Goal: Information Seeking & Learning: Learn about a topic

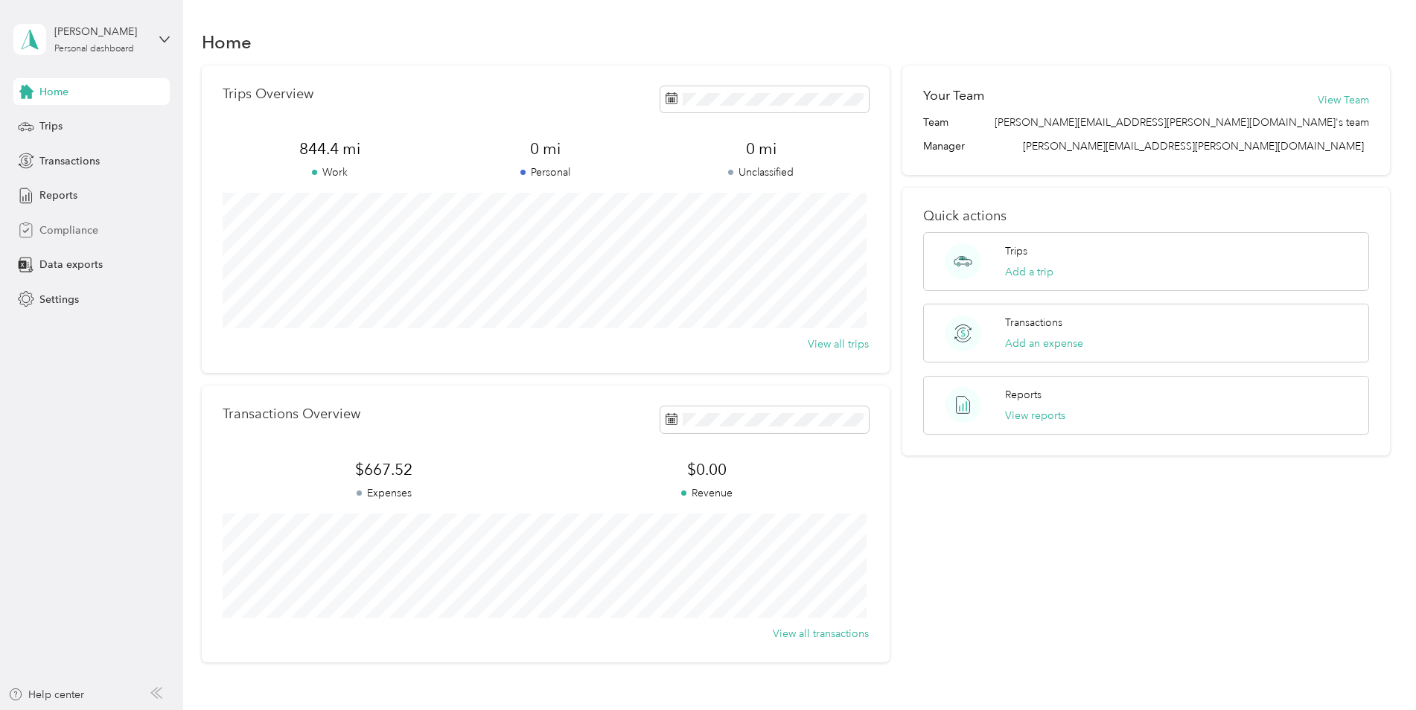
click at [42, 226] on span "Compliance" at bounding box center [68, 231] width 59 height 16
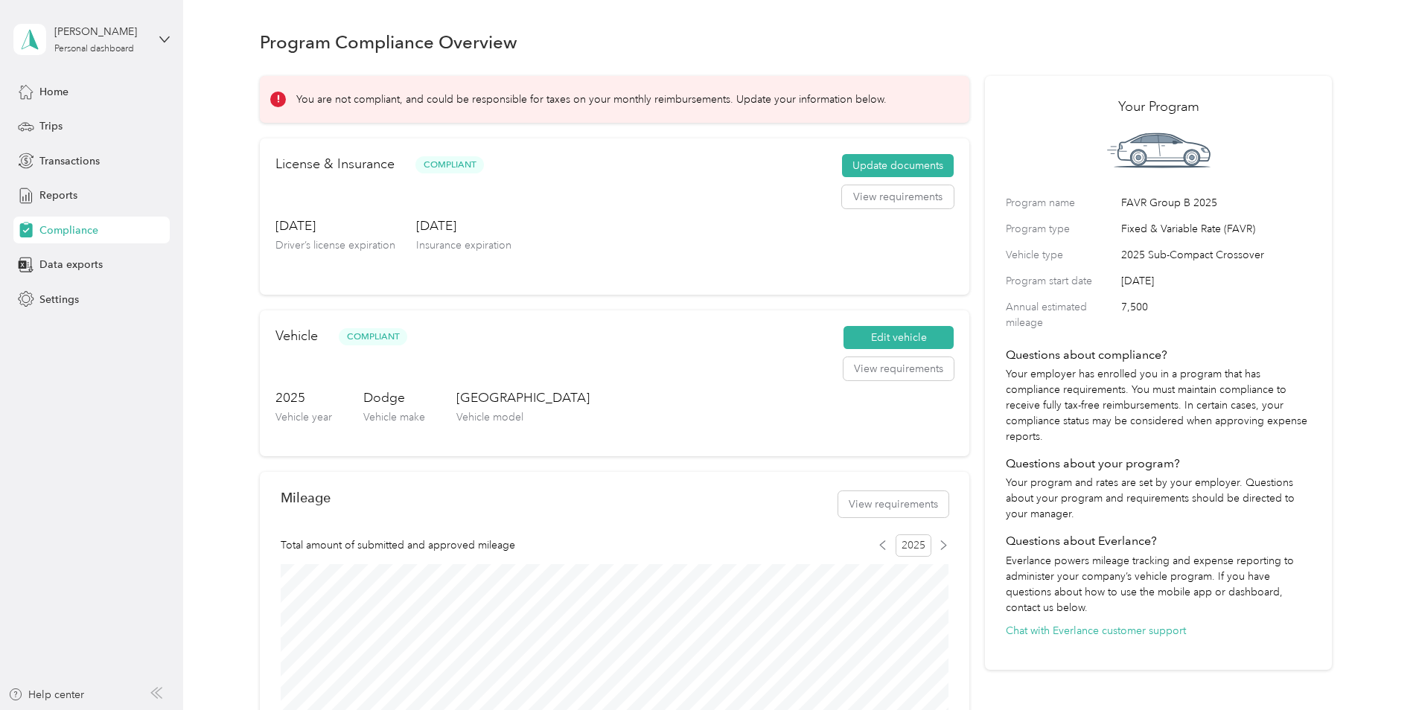
click at [278, 99] on icon at bounding box center [278, 99] width 10 height 10
click at [340, 99] on p "You are not compliant, and could be responsible for taxes on your monthly reimb…" at bounding box center [591, 100] width 590 height 16
click at [624, 85] on div "You are not compliant, and could be responsible for taxes on your monthly reimb…" at bounding box center [614, 99] width 709 height 47
drag, startPoint x: 624, startPoint y: 85, endPoint x: 518, endPoint y: 100, distance: 106.8
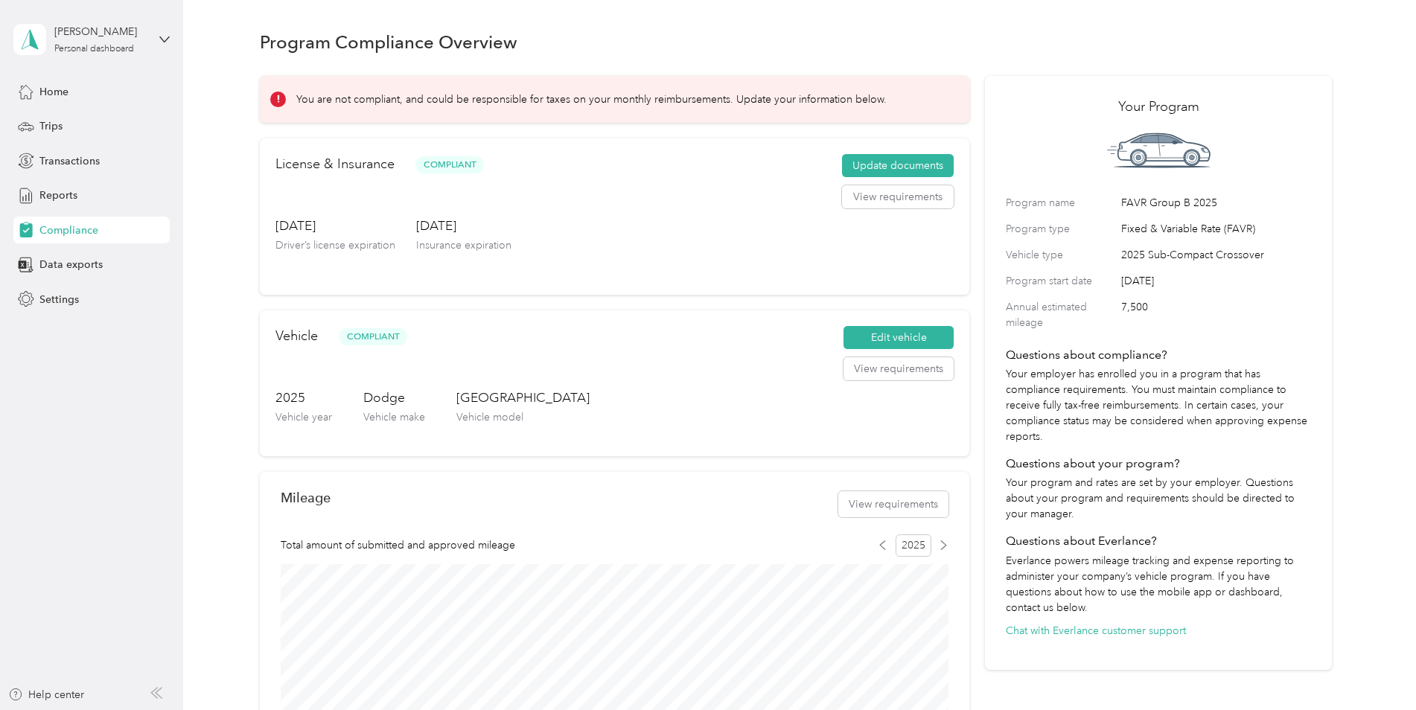
click at [518, 100] on p "You are not compliant, and could be responsible for taxes on your monthly reimb…" at bounding box center [591, 100] width 590 height 16
drag, startPoint x: 518, startPoint y: 100, endPoint x: 755, endPoint y: 46, distance: 242.9
click at [755, 46] on div "Program Compliance Overview" at bounding box center [796, 41] width 1072 height 31
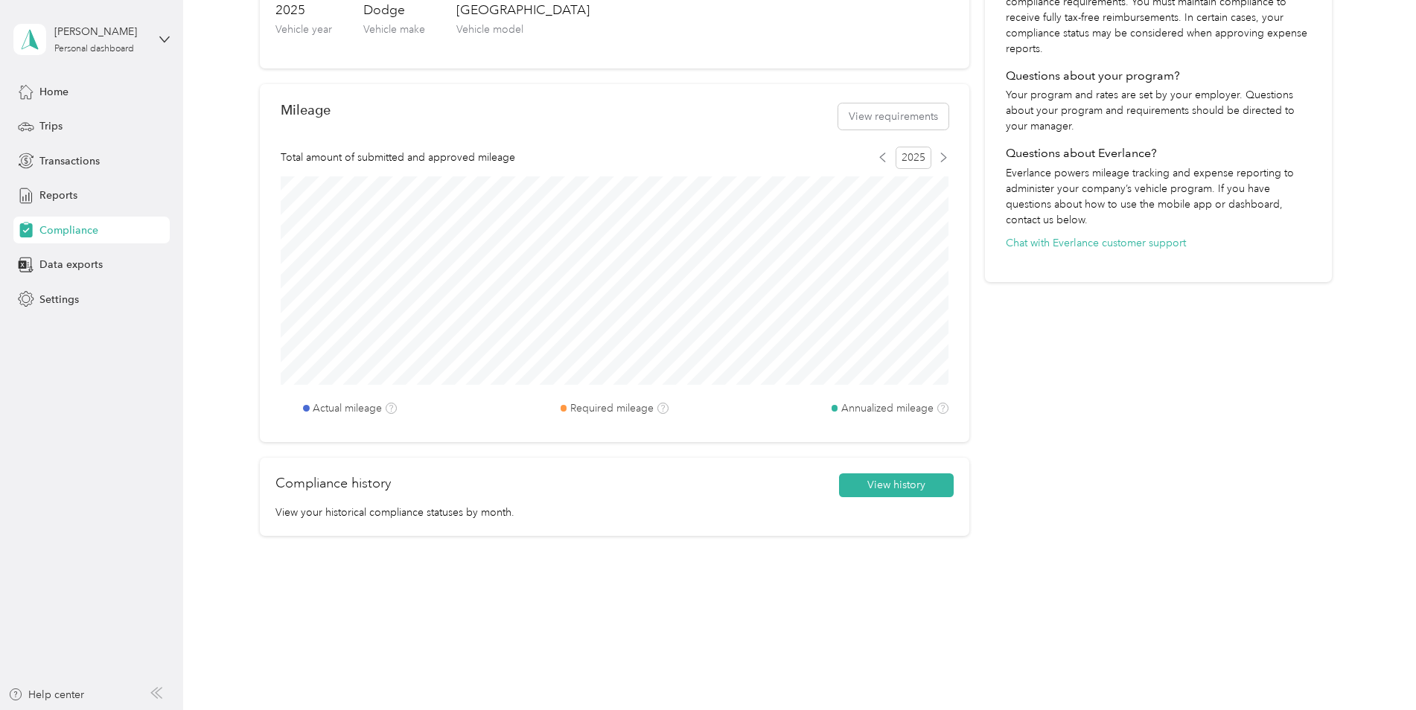
scroll to position [389, 0]
click at [901, 481] on button "View history" at bounding box center [896, 485] width 115 height 24
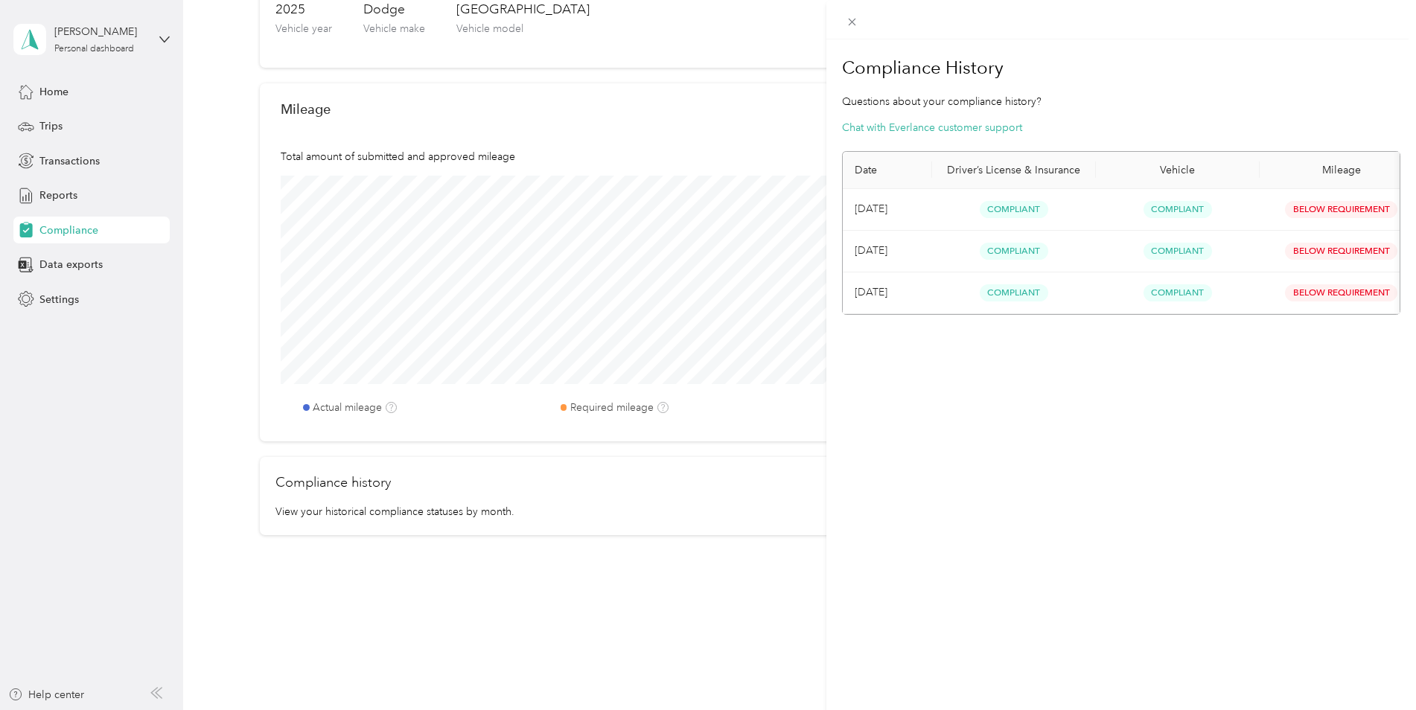
click at [1299, 429] on div "Compliance History Questions about your compliance history? Chat with Everlance…" at bounding box center [1121, 394] width 590 height 710
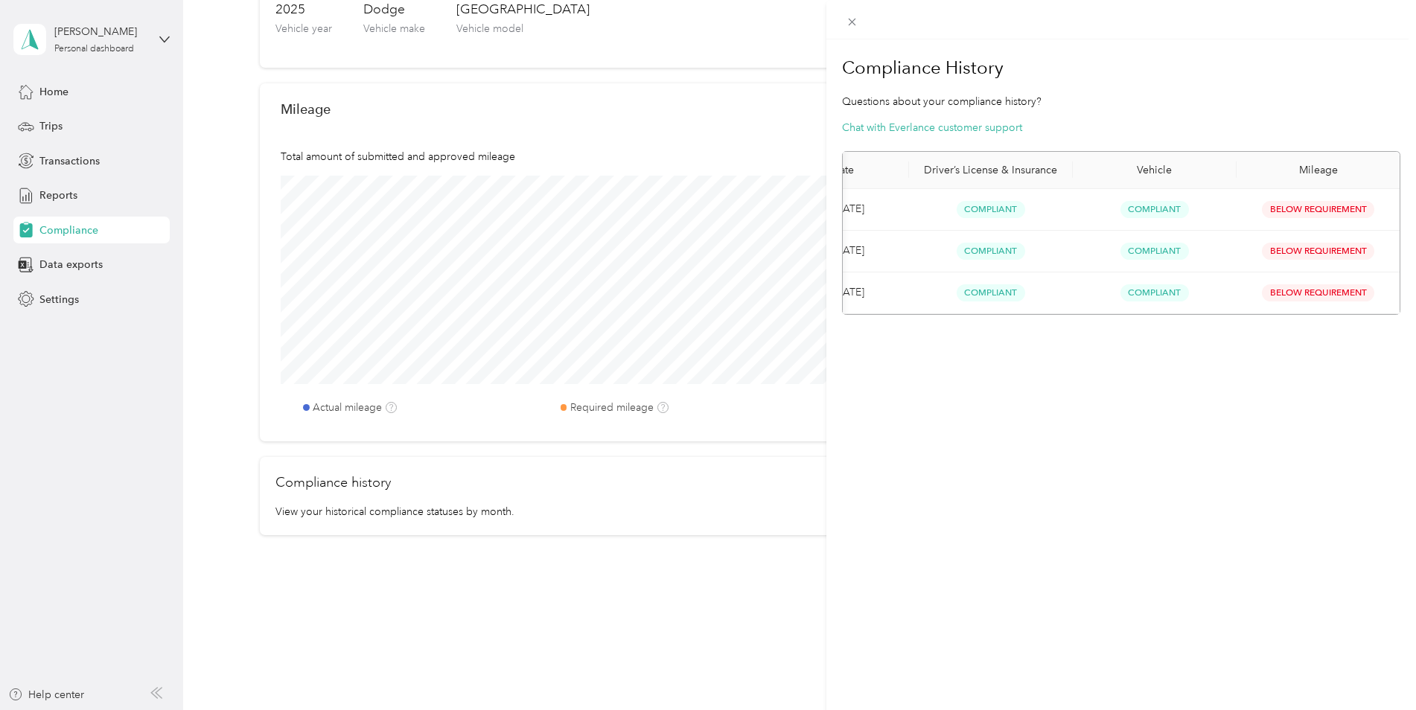
scroll to position [0, 0]
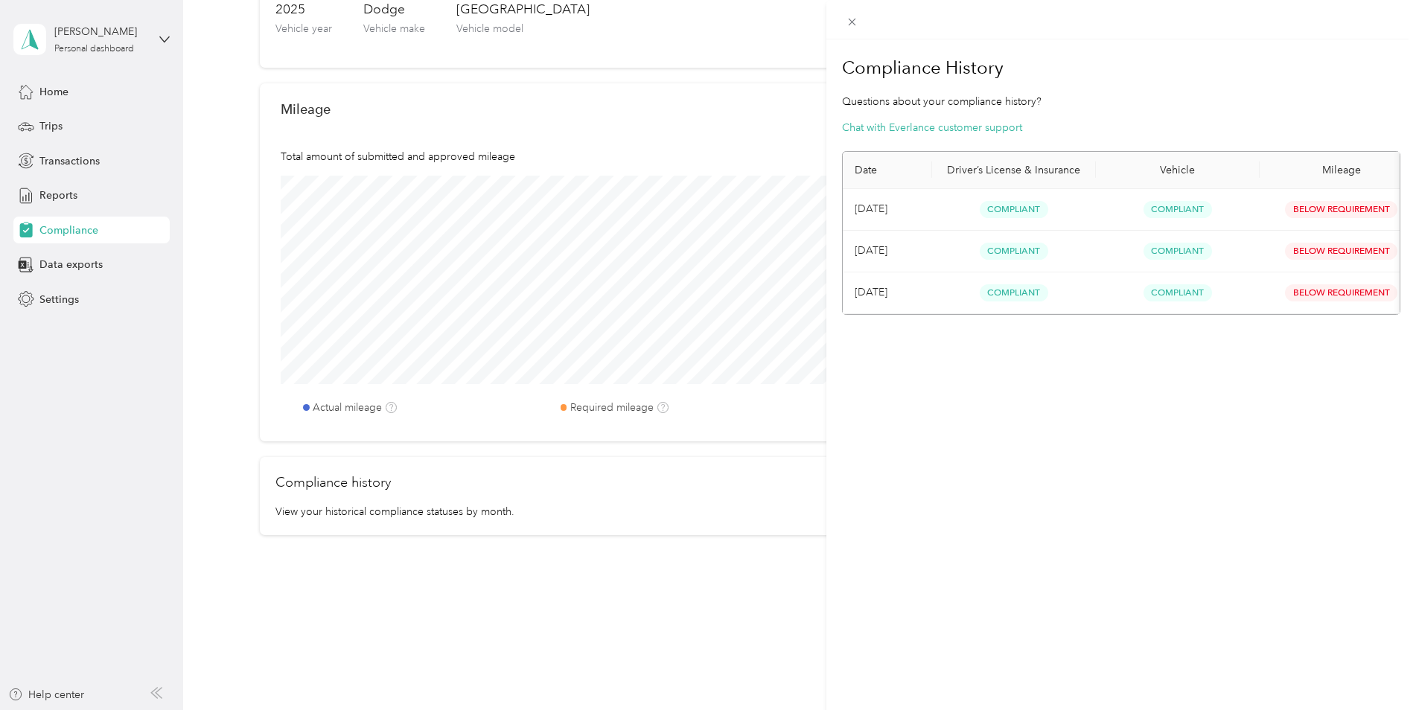
click at [1179, 483] on div "Compliance History Questions about your compliance history? Chat with Everlance…" at bounding box center [1121, 394] width 590 height 710
click at [660, 406] on div "Compliance History Questions about your compliance history? Chat with Everlance…" at bounding box center [708, 355] width 1416 height 710
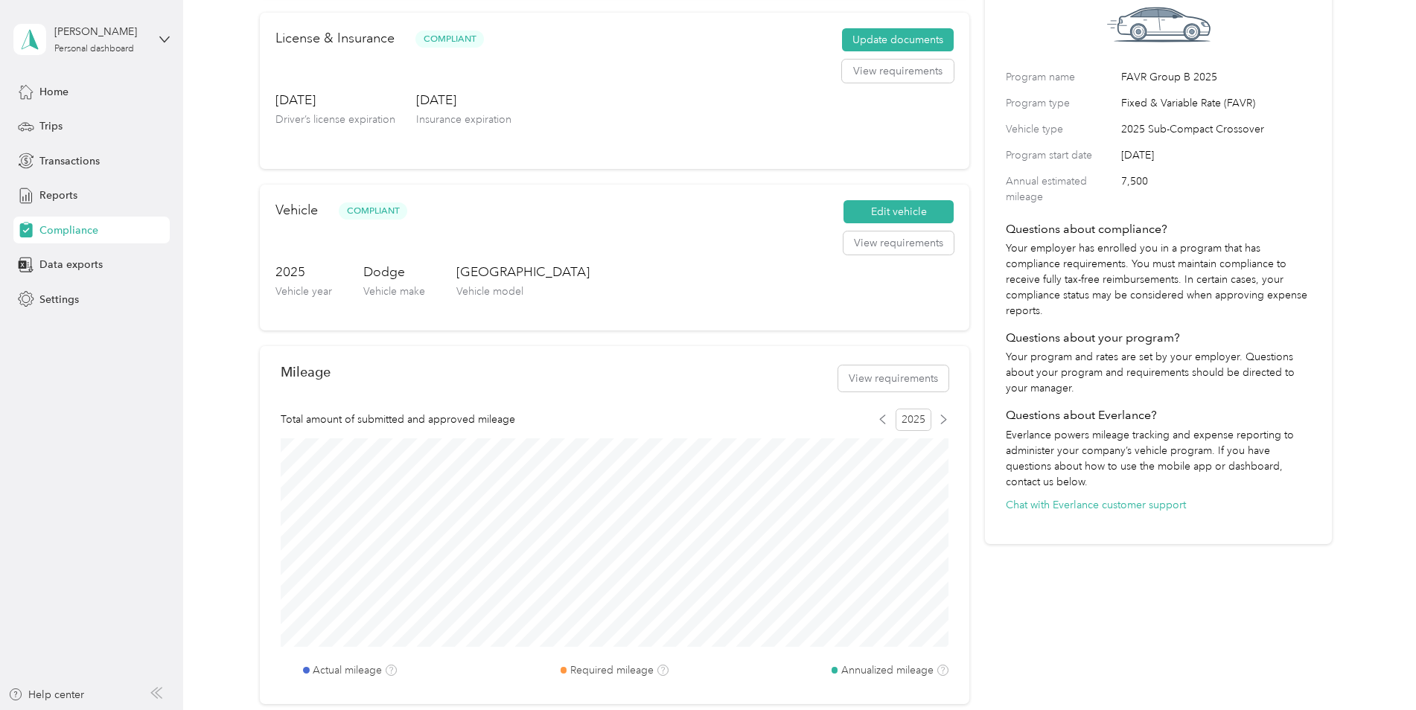
scroll to position [372, 0]
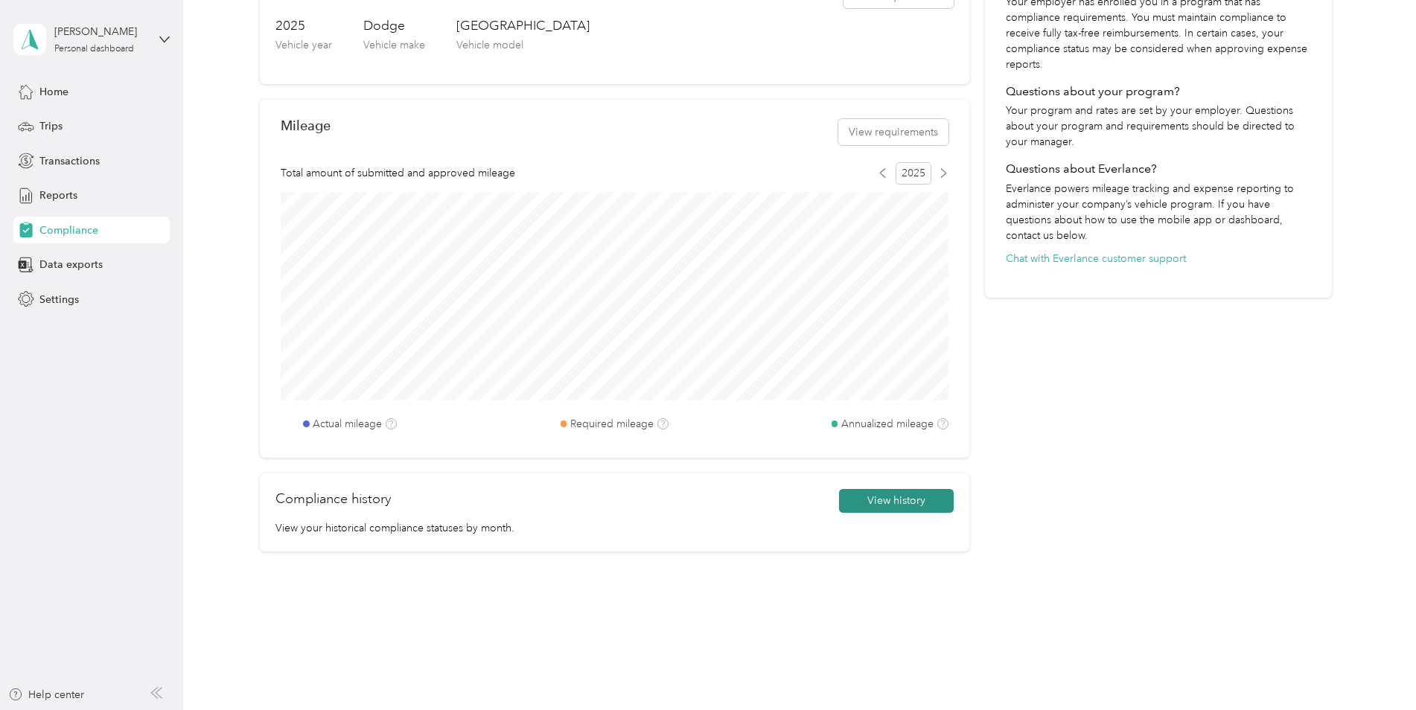
click at [870, 495] on button "View history" at bounding box center [896, 501] width 115 height 24
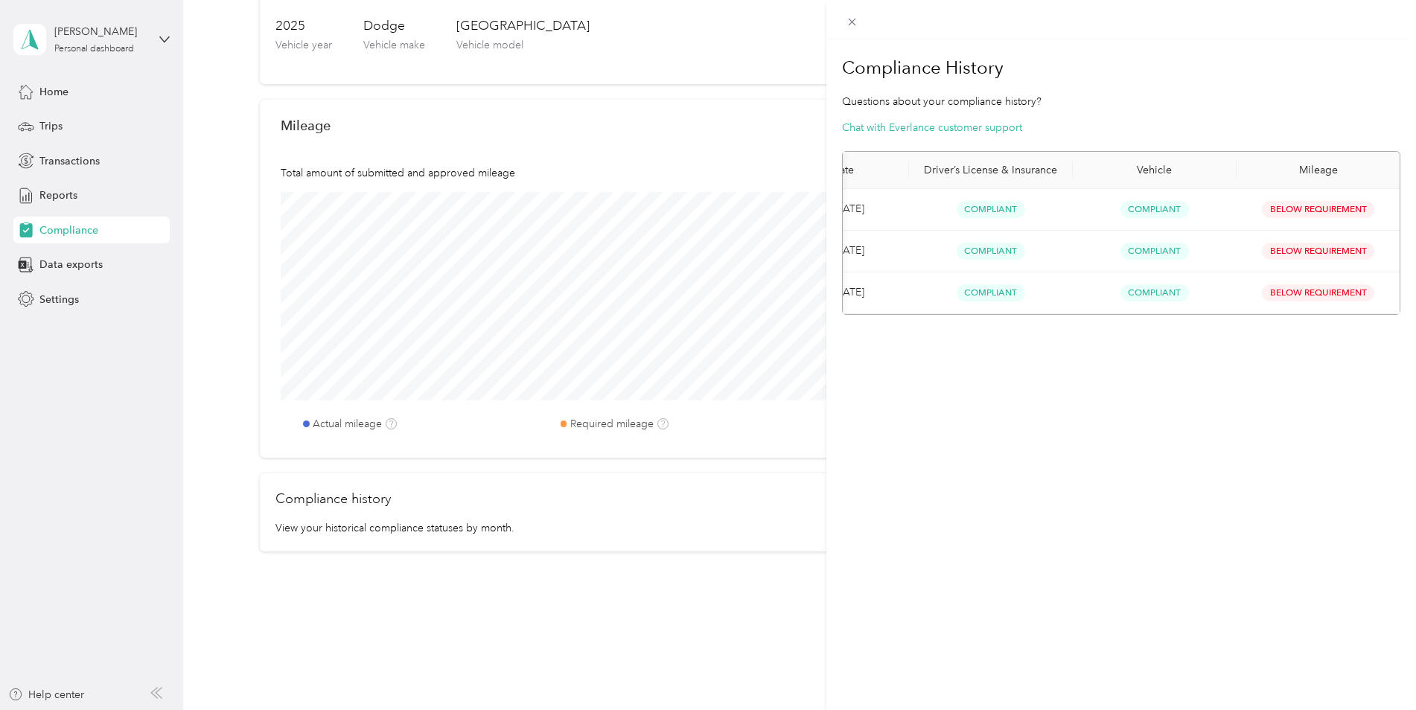
scroll to position [0, 0]
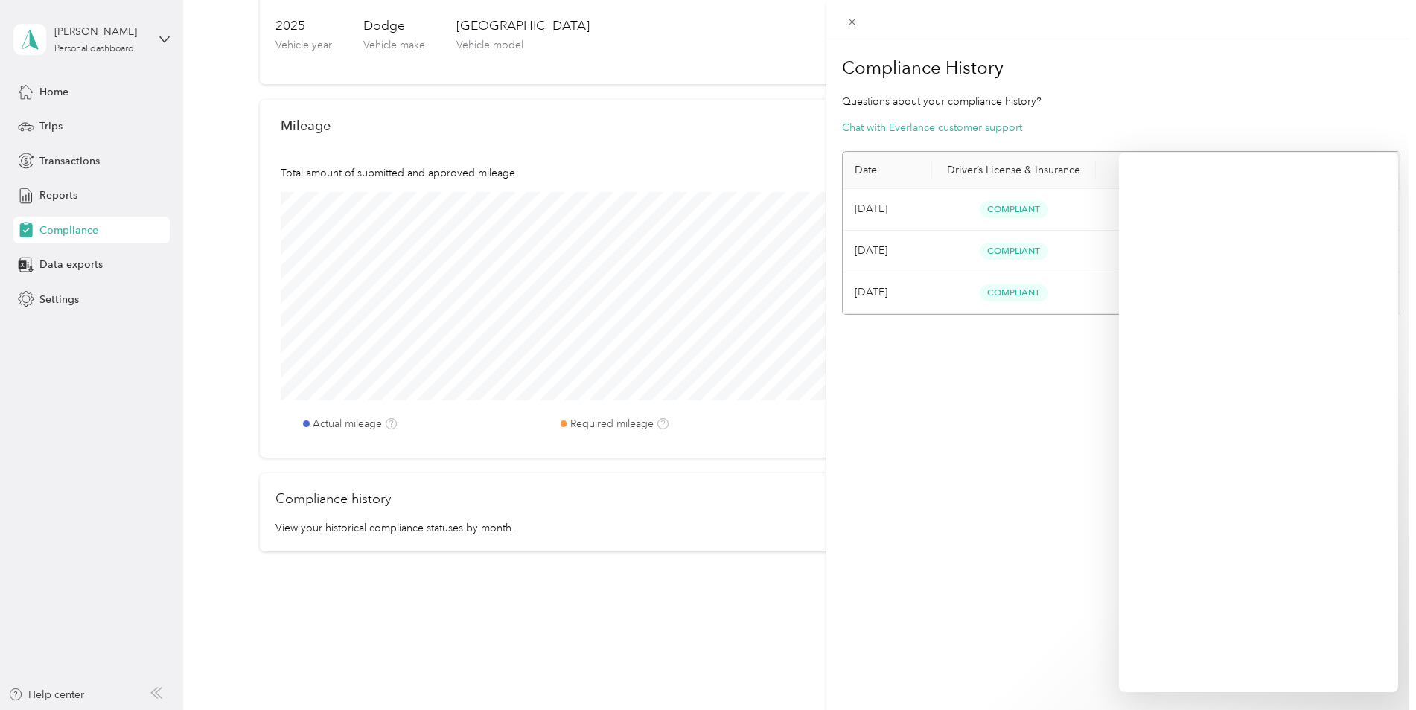
click at [1001, 437] on div "Compliance History Questions about your compliance history? Chat with Everlance…" at bounding box center [1121, 394] width 590 height 710
click at [1065, 549] on div "Compliance History Questions about your compliance history? Chat with Everlance…" at bounding box center [1121, 394] width 590 height 710
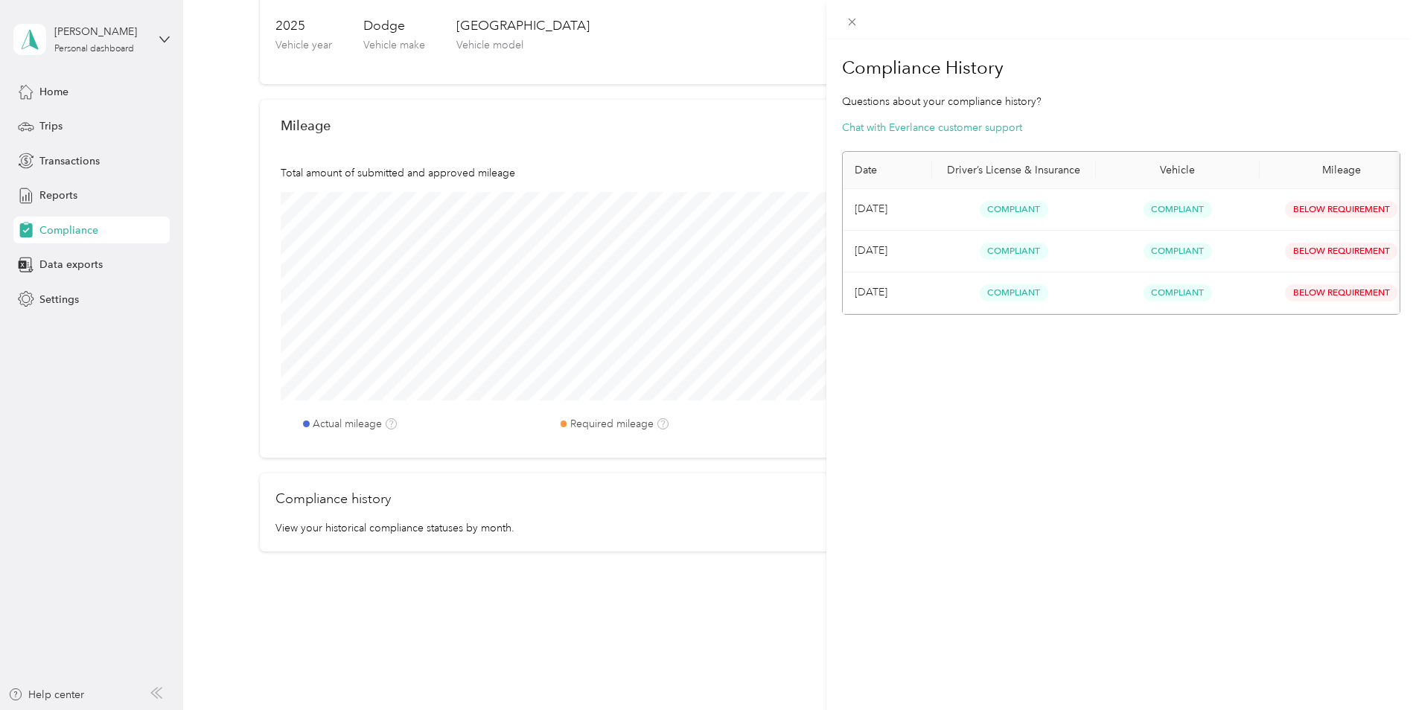
click at [1221, 486] on div "Compliance History Questions about your compliance history? Chat with Everlance…" at bounding box center [1121, 394] width 590 height 710
click at [847, 19] on icon at bounding box center [852, 22] width 13 height 13
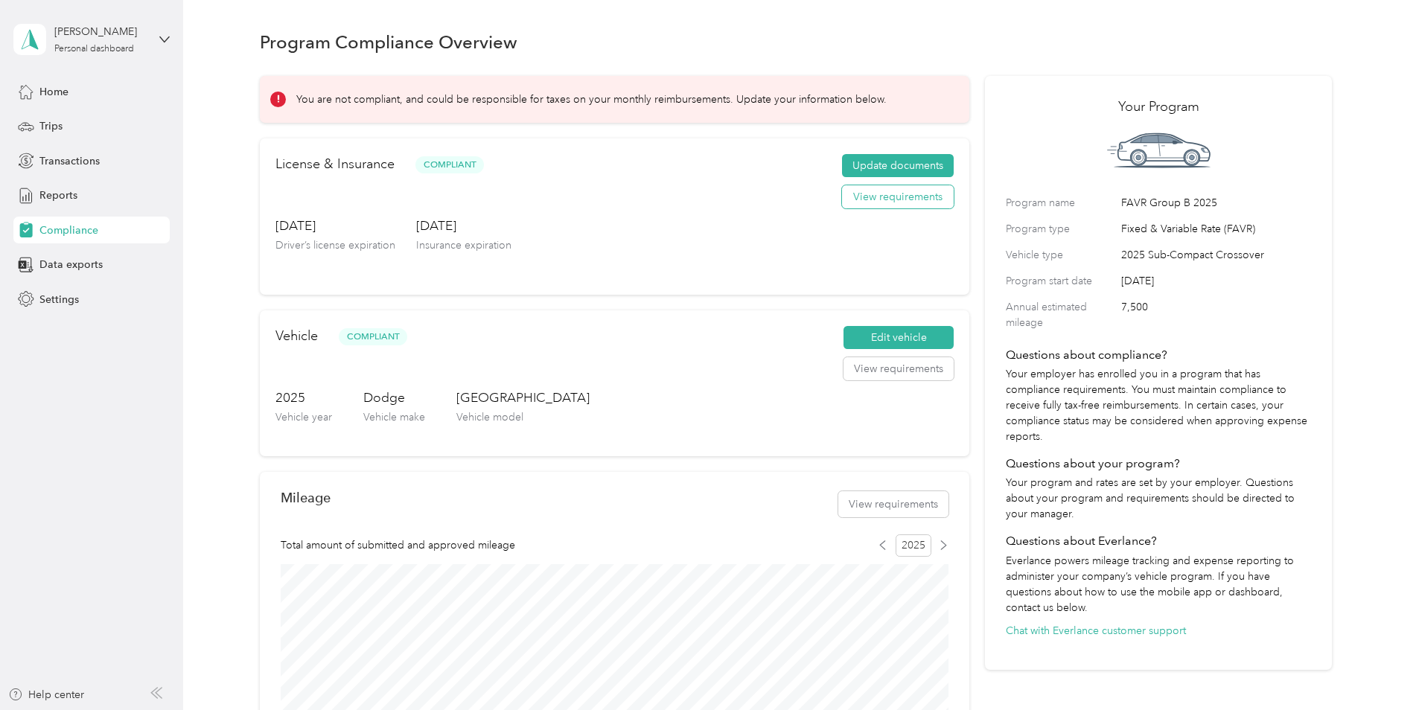
click at [887, 197] on button "View requirements" at bounding box center [898, 197] width 112 height 24
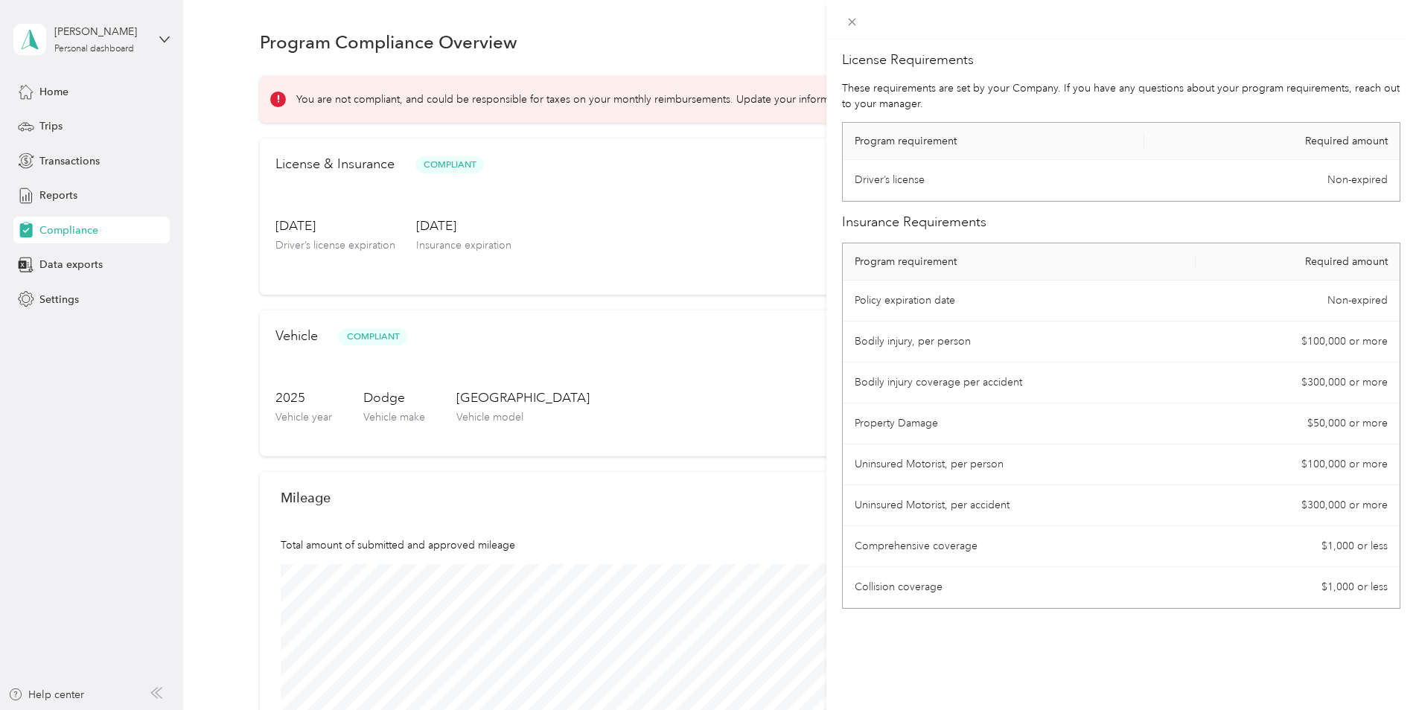
click at [657, 37] on div "License Requirements These requirements are set by your Company. If you have an…" at bounding box center [708, 355] width 1416 height 710
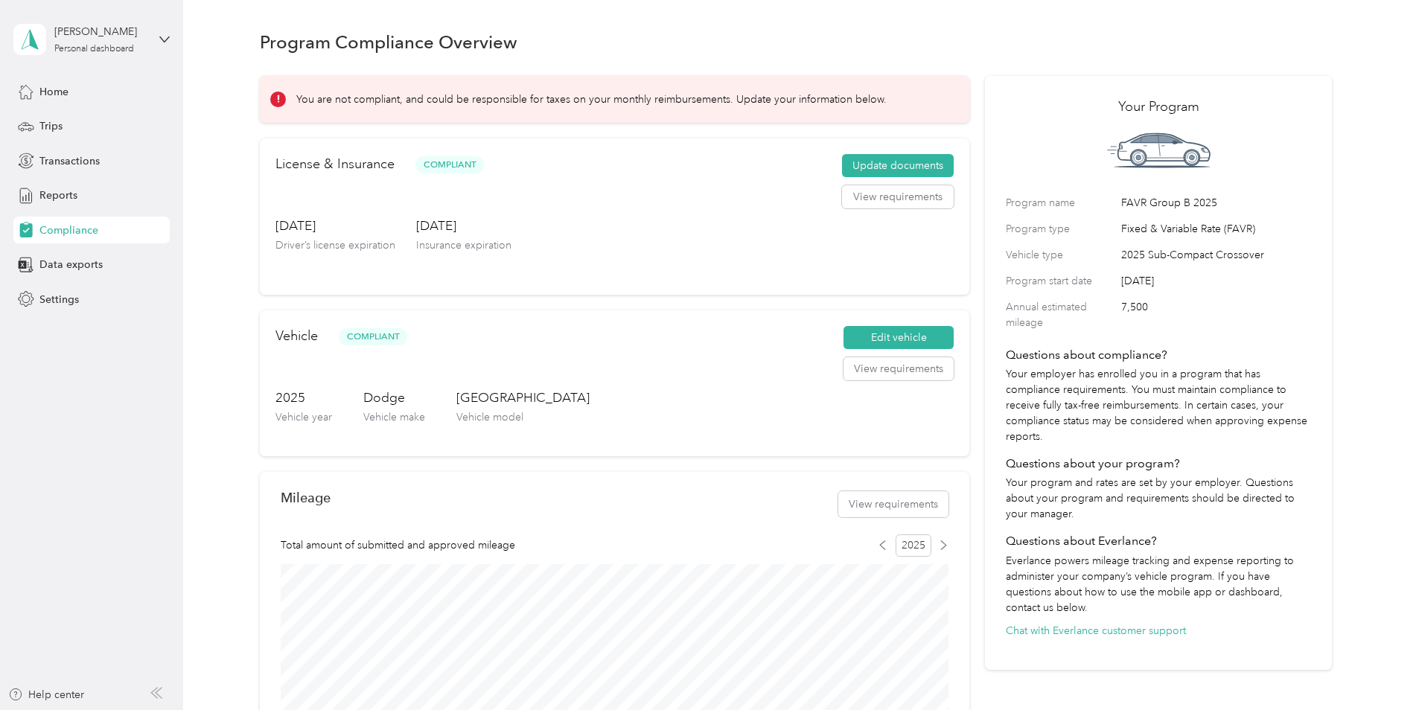
scroll to position [372, 0]
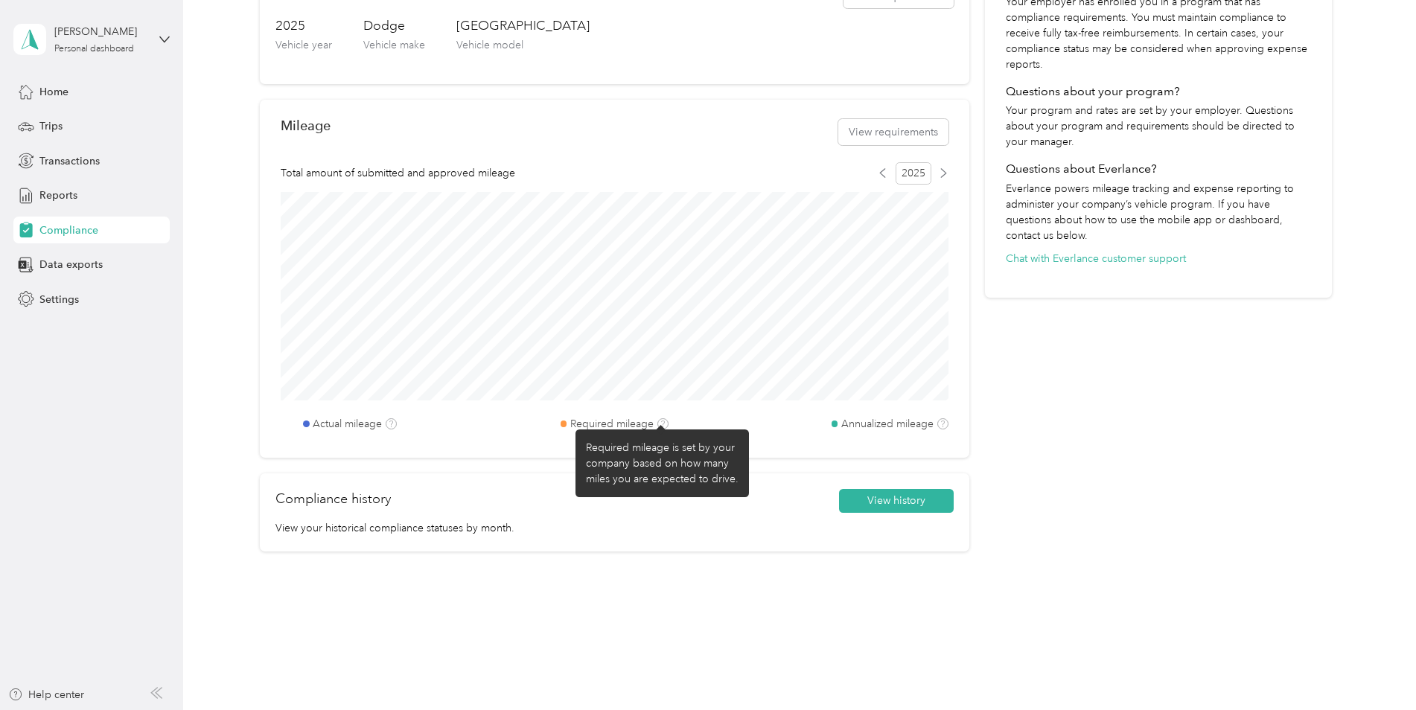
click at [662, 423] on icon at bounding box center [662, 424] width 7 height 7
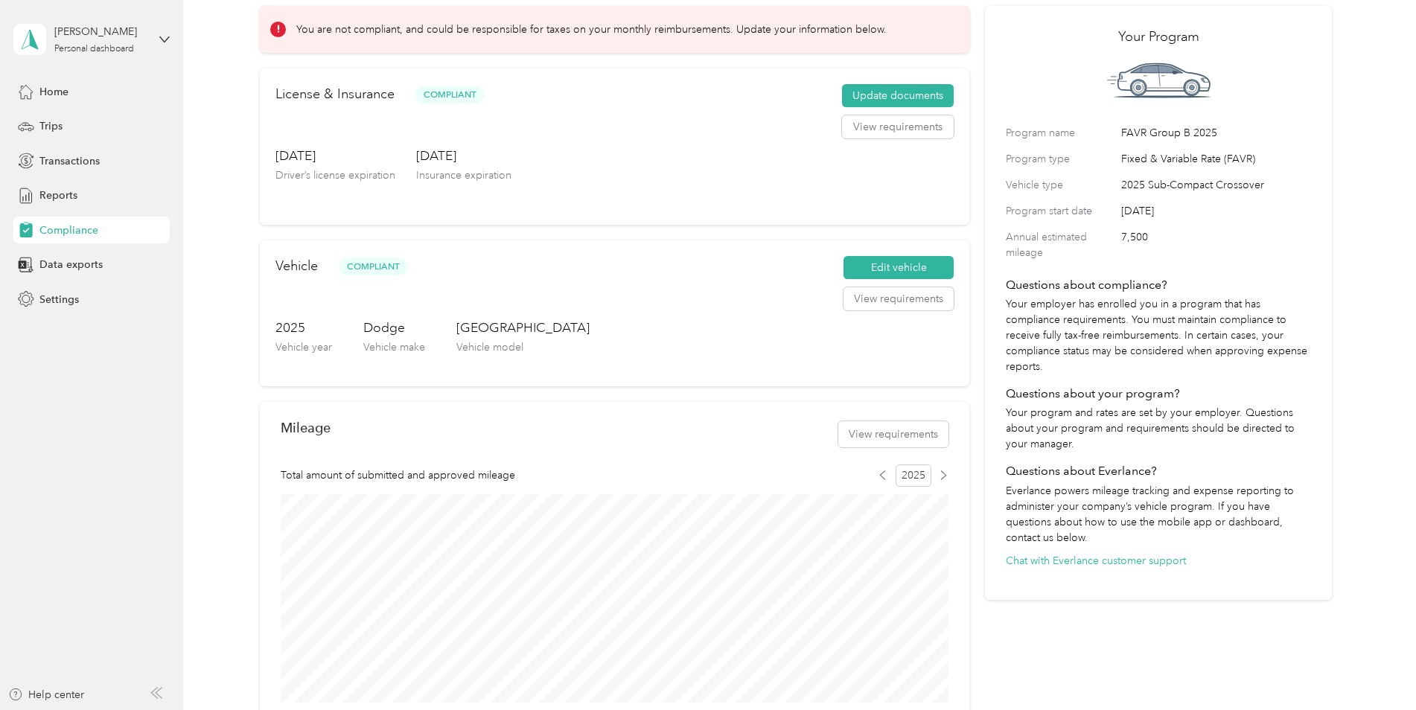
scroll to position [0, 0]
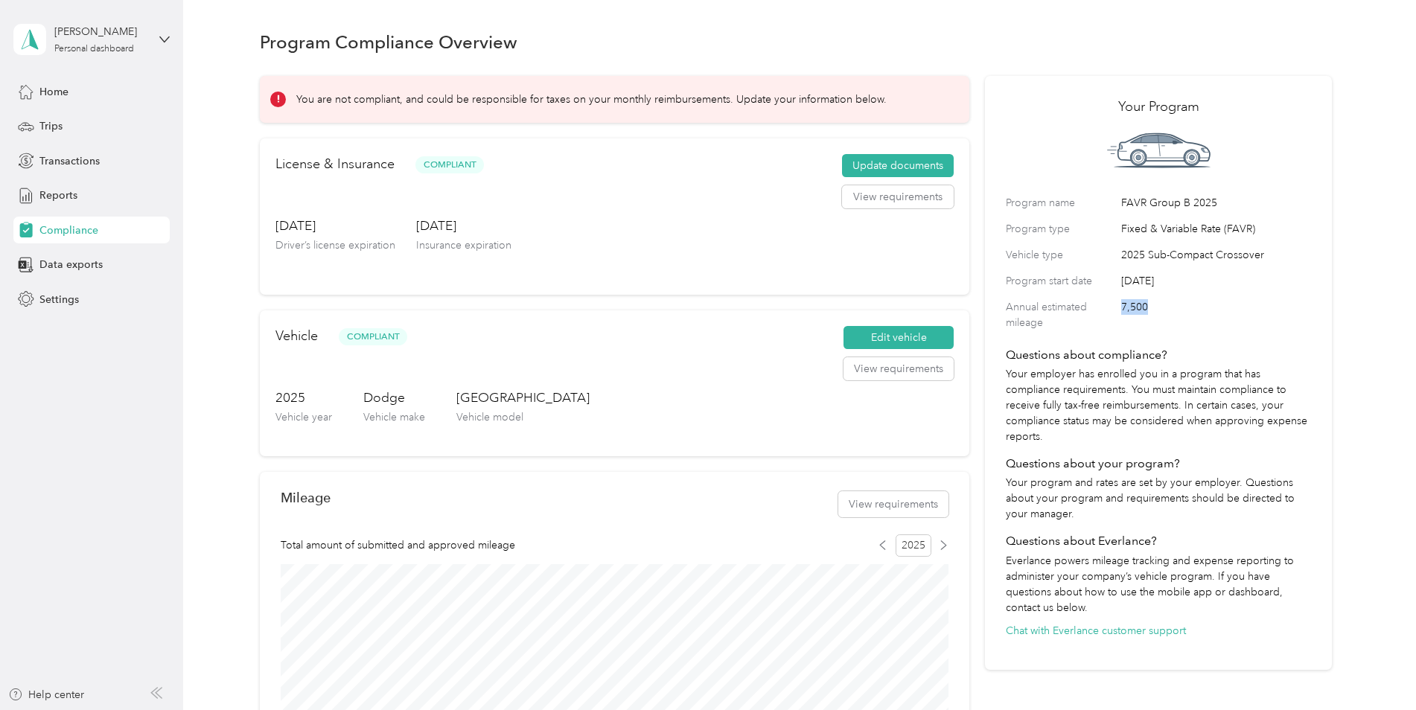
drag, startPoint x: 1120, startPoint y: 306, endPoint x: 1149, endPoint y: 310, distance: 29.3
click at [1149, 310] on span "7,500" at bounding box center [1216, 314] width 190 height 31
drag, startPoint x: 1149, startPoint y: 310, endPoint x: 1225, endPoint y: 330, distance: 78.5
click at [1222, 328] on span "7,500" at bounding box center [1216, 314] width 190 height 31
drag, startPoint x: 1216, startPoint y: 281, endPoint x: 1120, endPoint y: 281, distance: 95.3
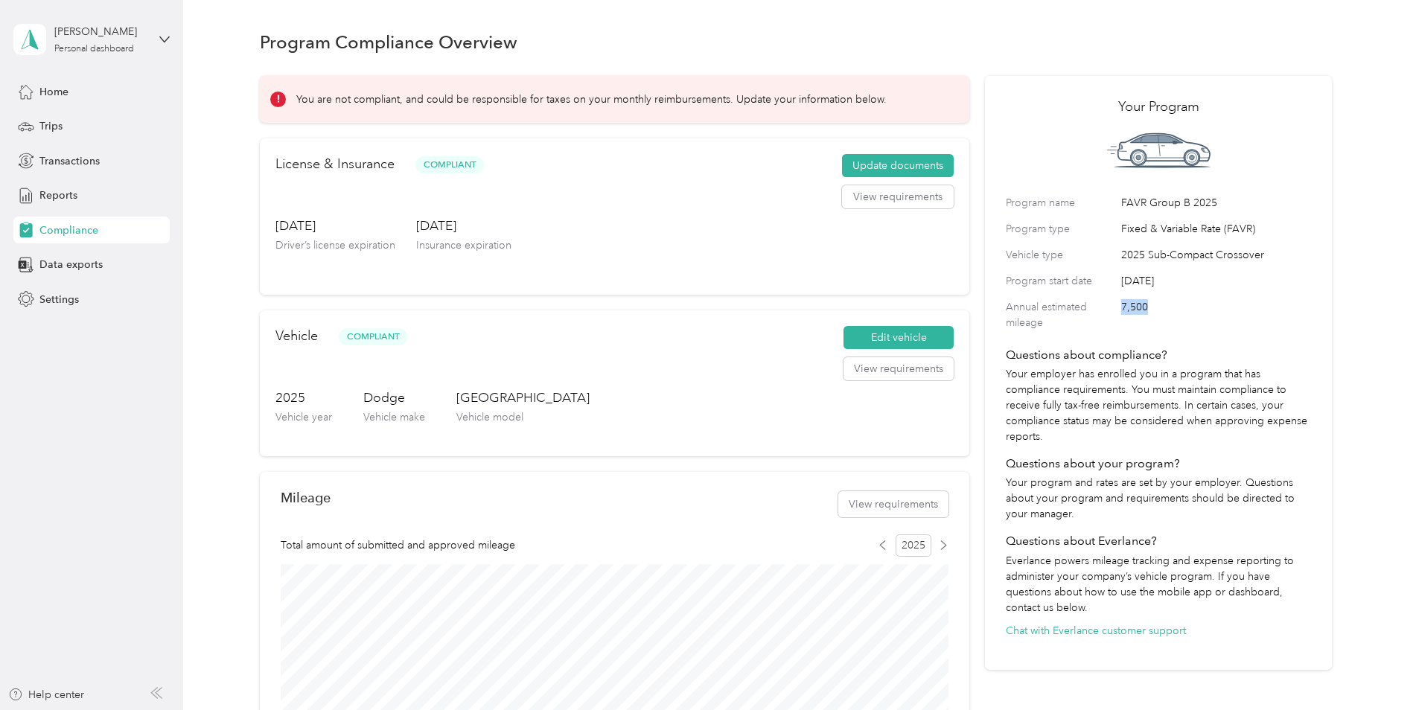
click at [1121, 281] on span "[DATE]" at bounding box center [1216, 281] width 190 height 16
drag, startPoint x: 1120, startPoint y: 281, endPoint x: 1189, endPoint y: 338, distance: 89.9
click at [1189, 338] on div "Your Program Program name FAVR Group B 2025 Program type Fixed & Variable Rate …" at bounding box center [1158, 373] width 347 height 595
click at [57, 124] on span "Trips" at bounding box center [50, 126] width 23 height 16
